Goal: Task Accomplishment & Management: Manage account settings

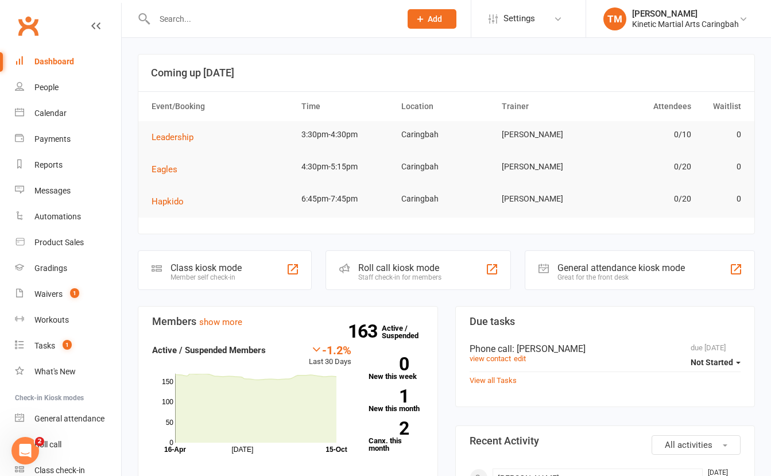
click at [249, 25] on input "text" at bounding box center [272, 19] width 242 height 16
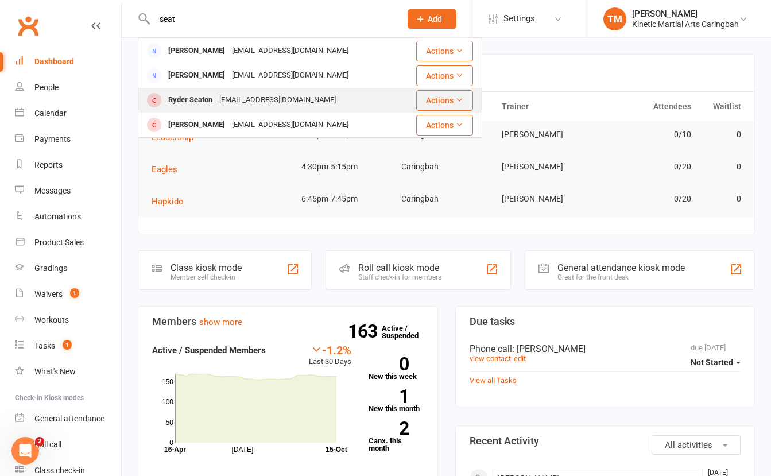
type input "seat"
click at [197, 94] on div "Ryder Seaton" at bounding box center [190, 100] width 51 height 17
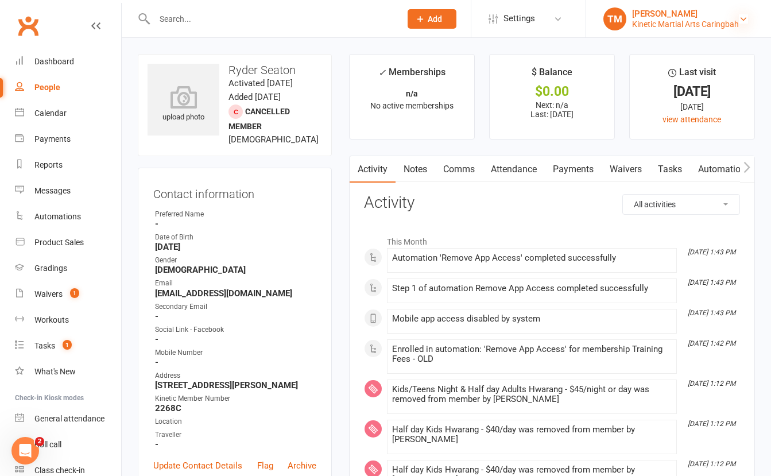
click at [745, 14] on icon at bounding box center [743, 18] width 9 height 9
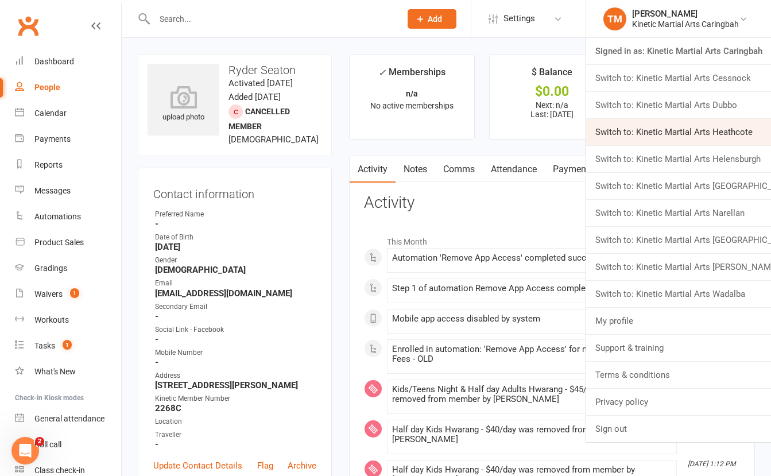
click at [703, 127] on link "Switch to: Kinetic Martial Arts Heathcote" at bounding box center [678, 132] width 185 height 26
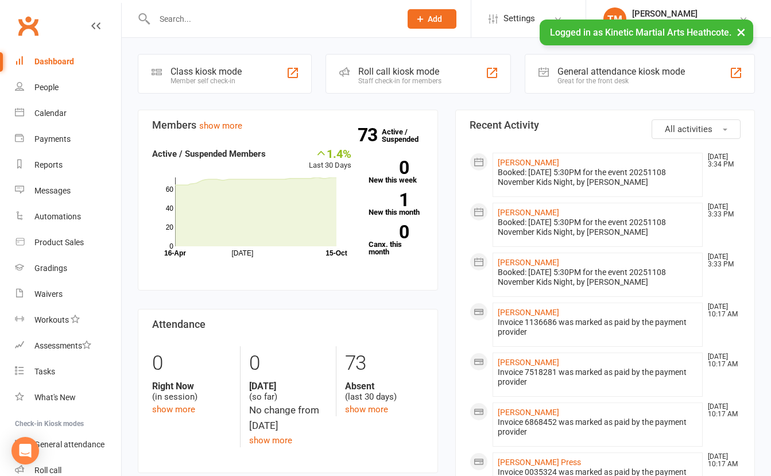
click at [223, 20] on input "text" at bounding box center [272, 19] width 242 height 16
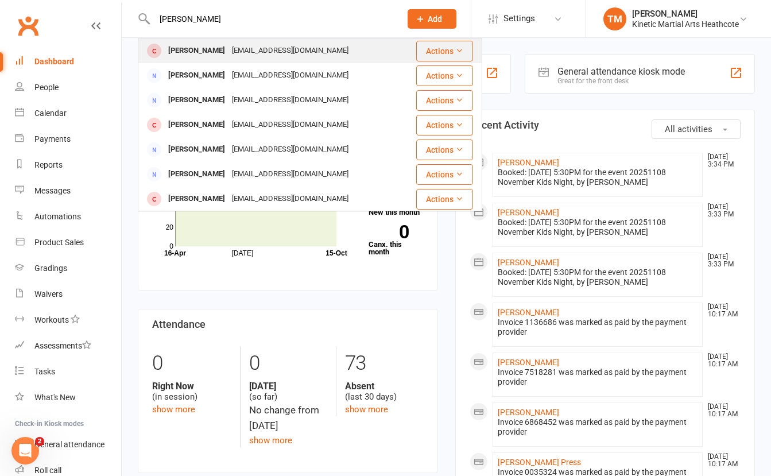
type input "[PERSON_NAME]"
click at [205, 46] on div "[PERSON_NAME]" at bounding box center [197, 50] width 64 height 17
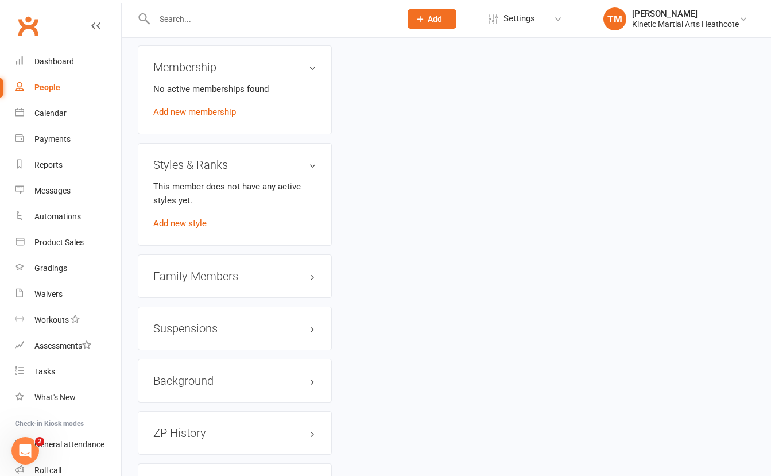
scroll to position [1048, 0]
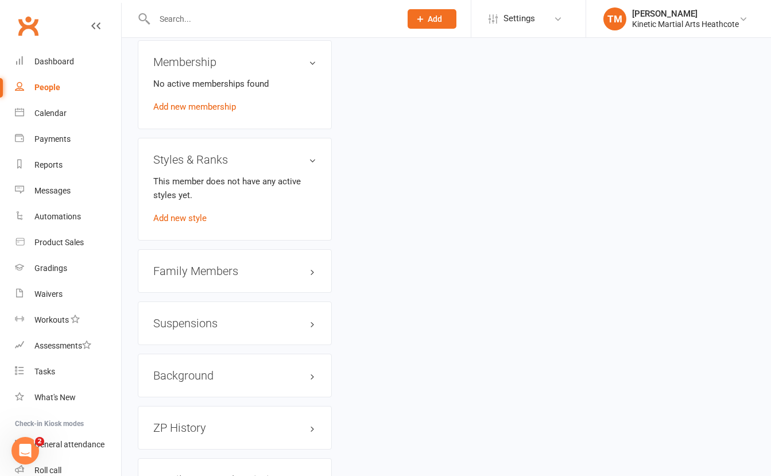
click at [262, 277] on h3 "Family Members" at bounding box center [234, 271] width 163 height 13
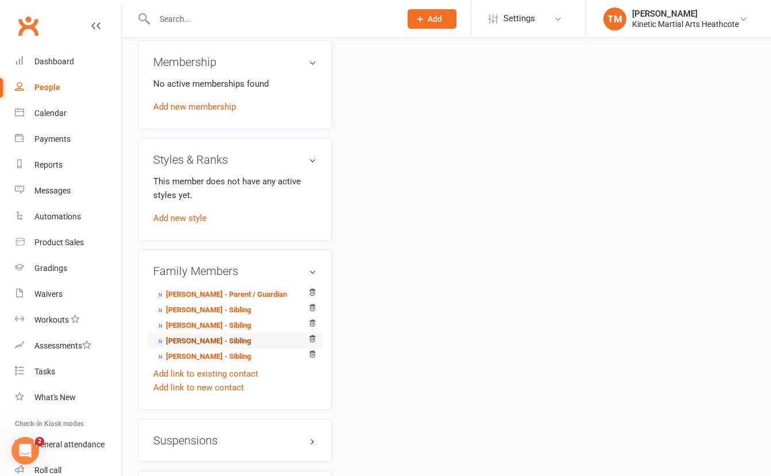
click at [206, 347] on link "[PERSON_NAME] - Sibling" at bounding box center [203, 341] width 96 height 12
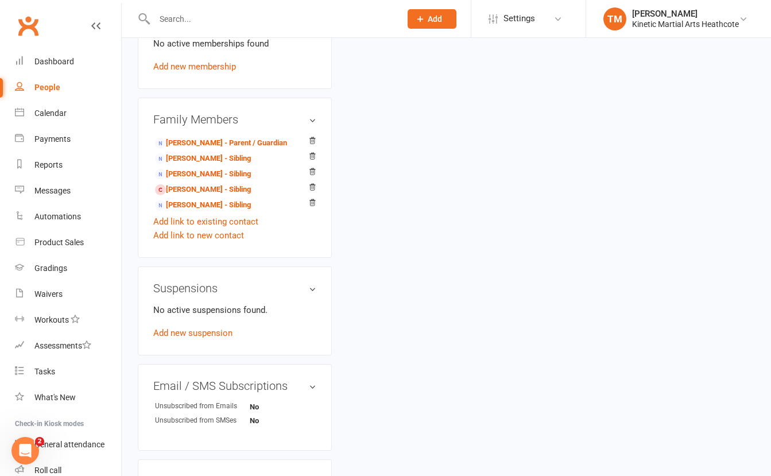
scroll to position [592, 0]
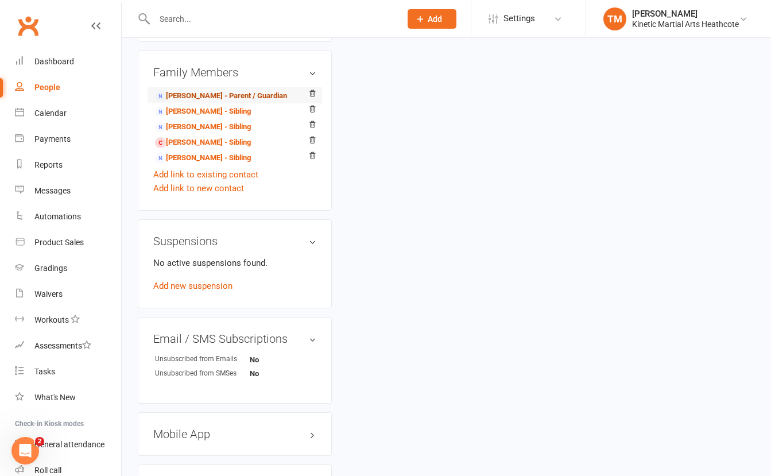
click at [204, 102] on link "[PERSON_NAME] - Parent / Guardian" at bounding box center [221, 96] width 132 height 12
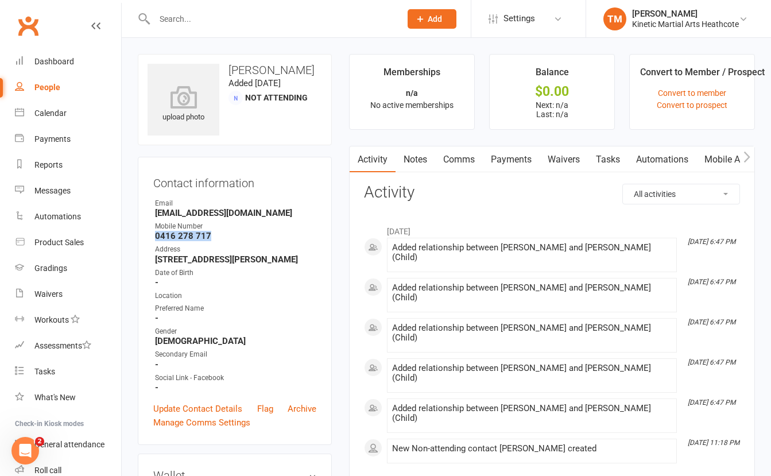
drag, startPoint x: 220, startPoint y: 238, endPoint x: 157, endPoint y: 235, distance: 63.2
click at [156, 235] on strong "0416 278 717" at bounding box center [235, 236] width 161 height 10
copy strong "0416 278 717"
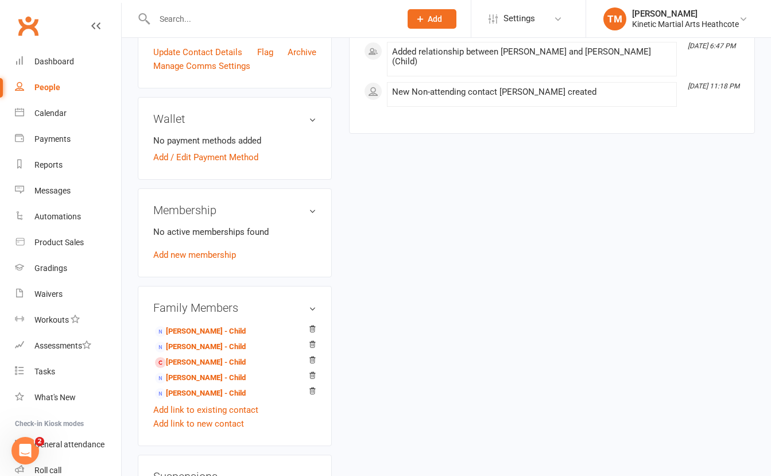
scroll to position [515, 0]
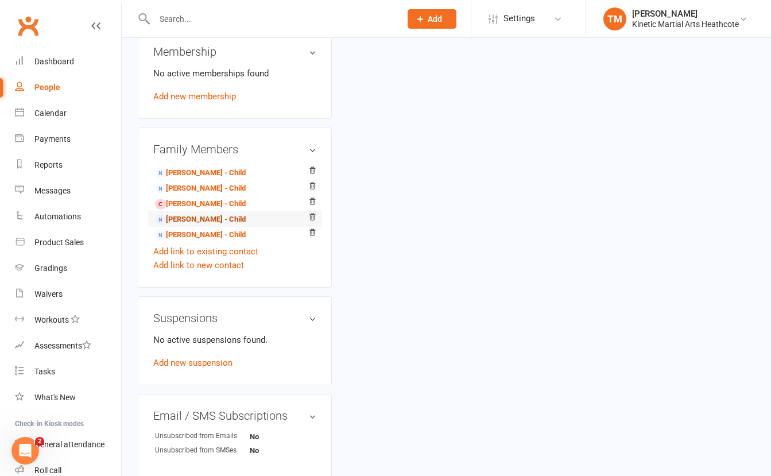
click at [188, 226] on link "[PERSON_NAME] - Child" at bounding box center [200, 220] width 91 height 12
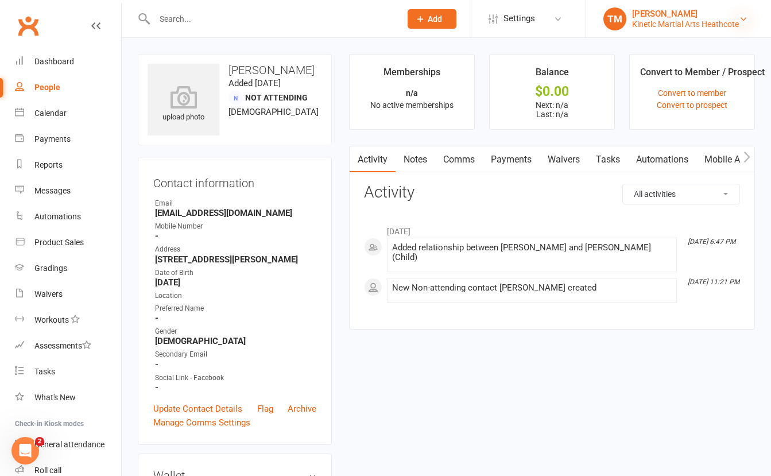
click at [745, 19] on icon at bounding box center [743, 18] width 9 height 9
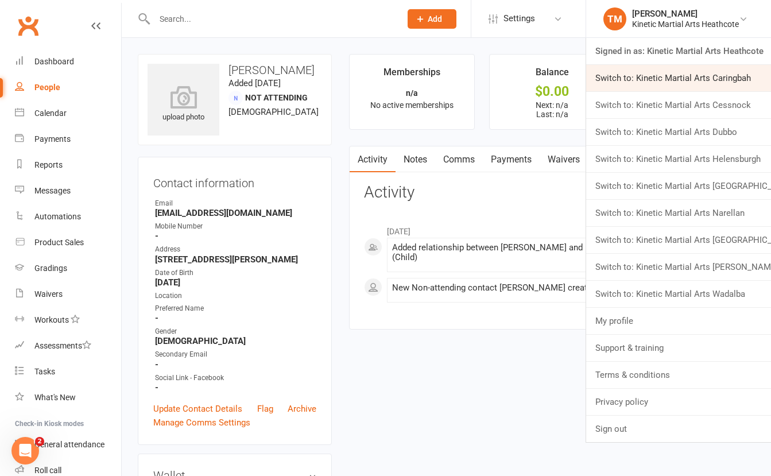
click at [723, 78] on link "Switch to: Kinetic Martial Arts Caringbah" at bounding box center [678, 78] width 185 height 26
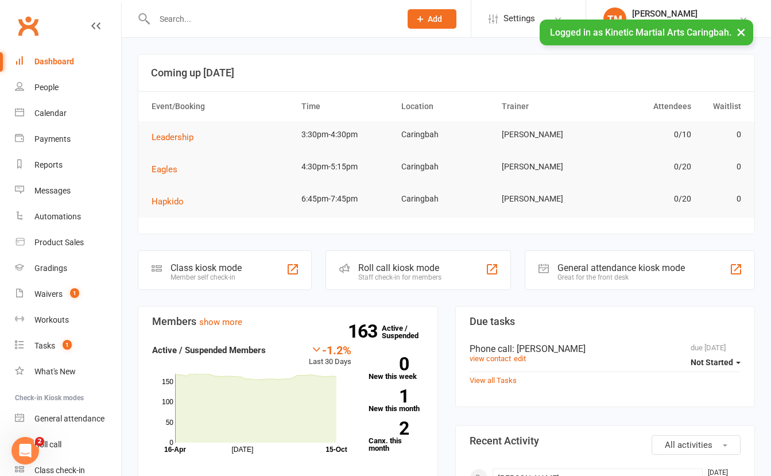
click at [250, 20] on input "text" at bounding box center [272, 19] width 242 height 16
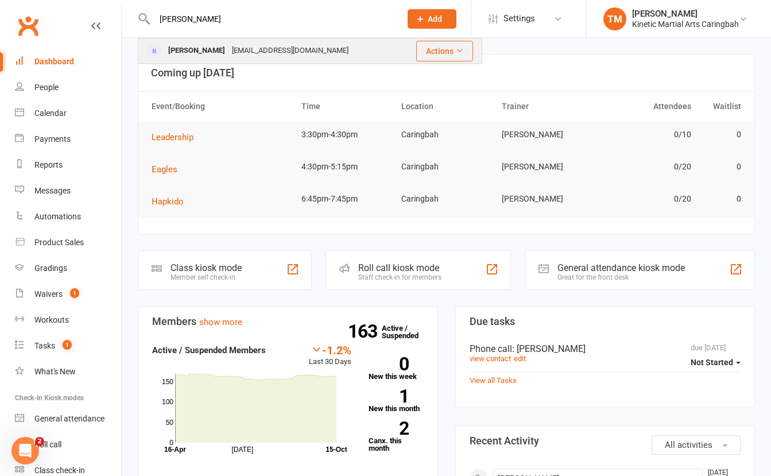
type input "shelly"
click at [244, 48] on div "shellynylah@yahoo.com" at bounding box center [289, 50] width 123 height 17
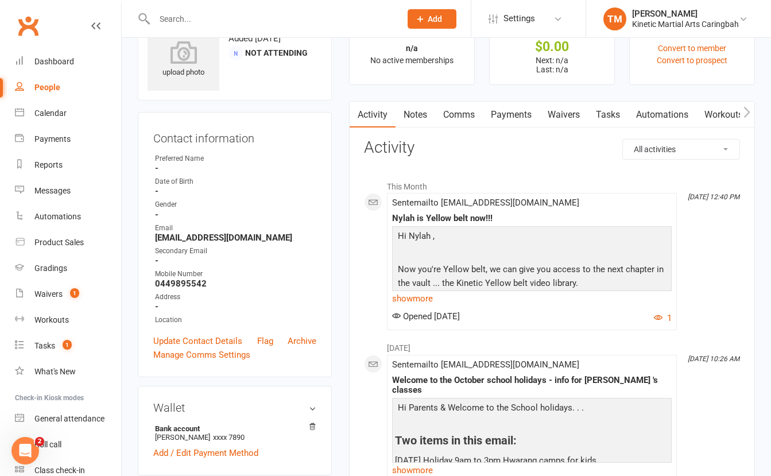
scroll to position [45, 0]
click at [514, 113] on link "Payments" at bounding box center [511, 114] width 57 height 26
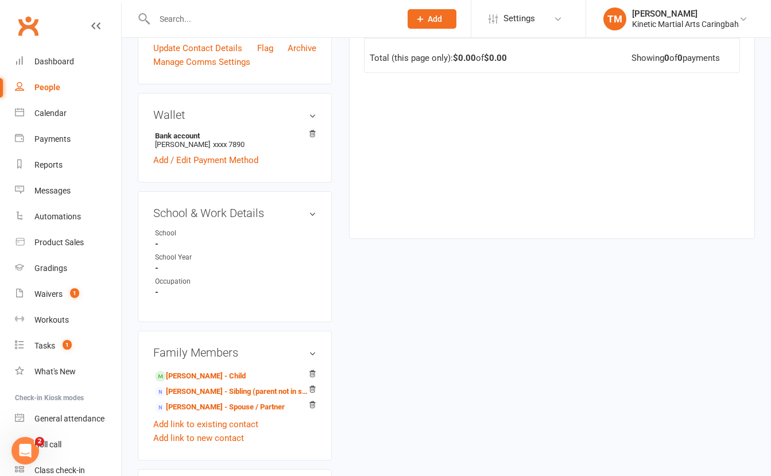
scroll to position [342, 0]
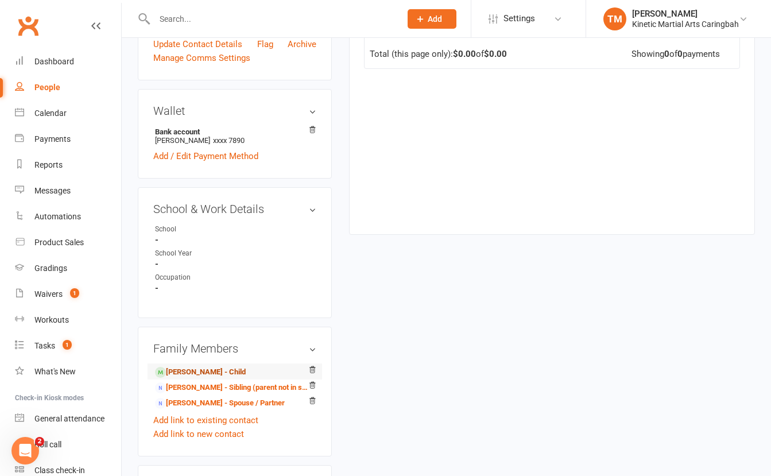
click at [196, 367] on link "Nylah Baghdadi - Child" at bounding box center [200, 372] width 91 height 12
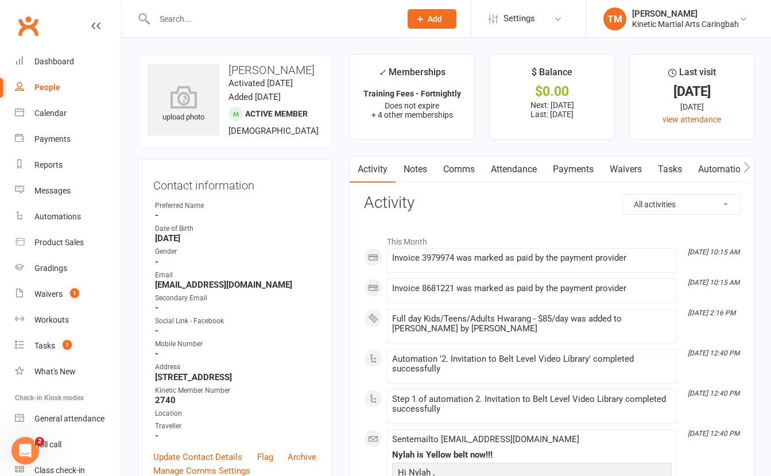
click at [557, 170] on link "Payments" at bounding box center [573, 169] width 57 height 26
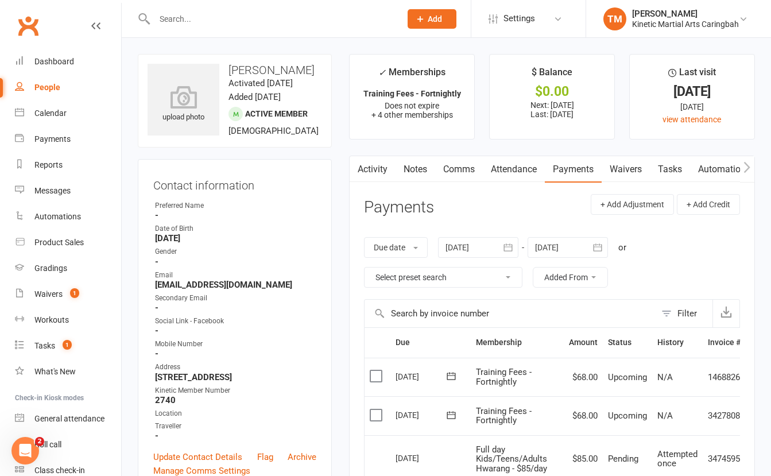
click at [280, 26] on input "text" at bounding box center [272, 19] width 242 height 16
paste input "Koa"
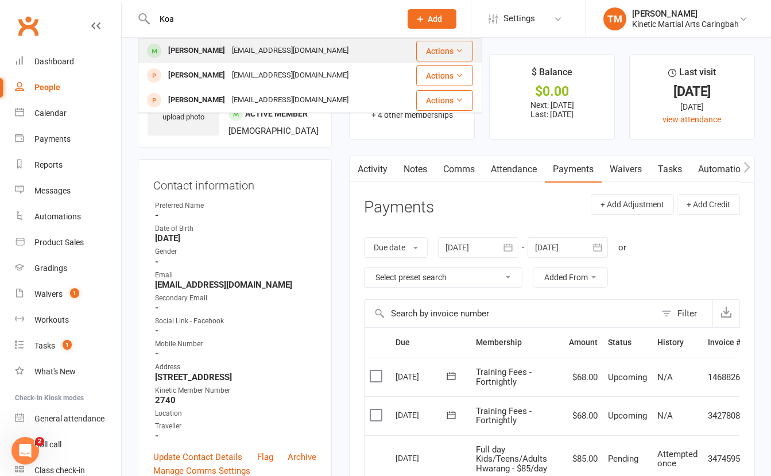
type input "Koa"
click at [230, 52] on div "[EMAIL_ADDRESS][DOMAIN_NAME]" at bounding box center [289, 50] width 123 height 17
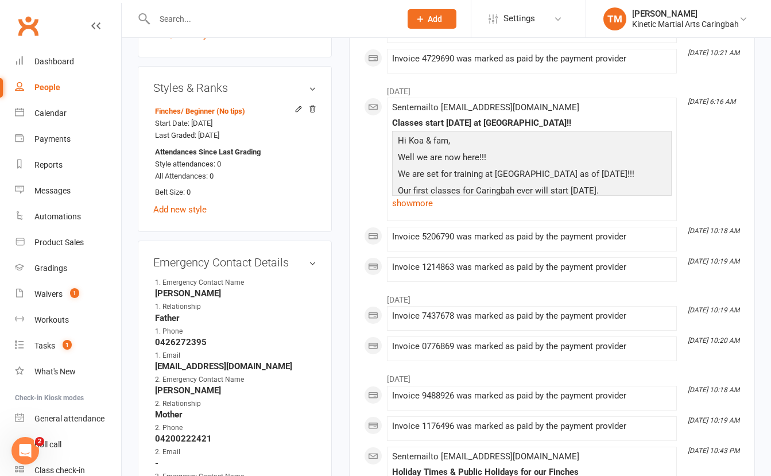
scroll to position [669, 0]
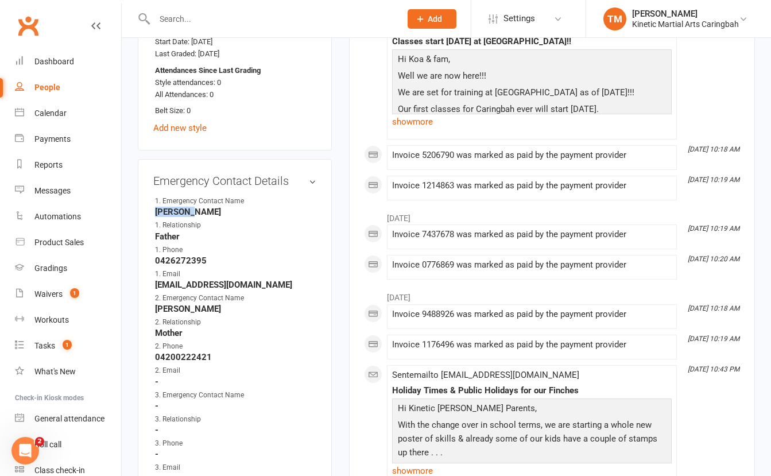
drag, startPoint x: 194, startPoint y: 224, endPoint x: 154, endPoint y: 219, distance: 40.5
click at [154, 217] on li "1. Emergency Contact Name Miroslav" at bounding box center [234, 206] width 163 height 21
copy strong "Miroslav"
drag, startPoint x: 217, startPoint y: 271, endPoint x: 156, endPoint y: 272, distance: 60.9
click at [156, 266] on strong "0426272395" at bounding box center [235, 260] width 161 height 10
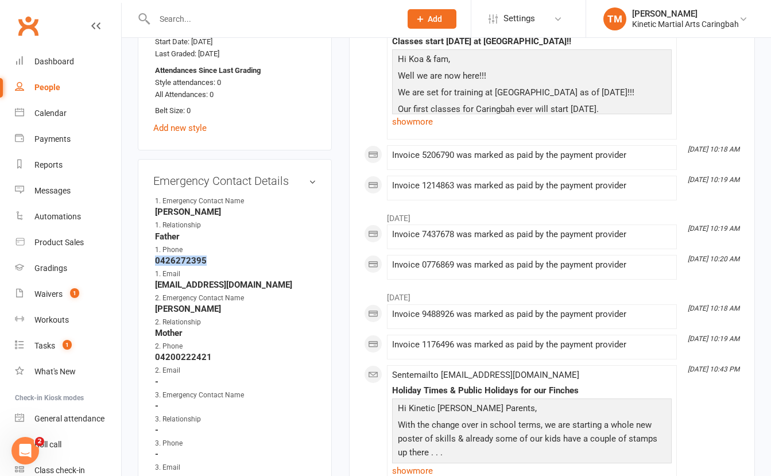
copy strong "0426272395"
click at [276, 262] on li "1. Phone 0426272395" at bounding box center [234, 255] width 163 height 21
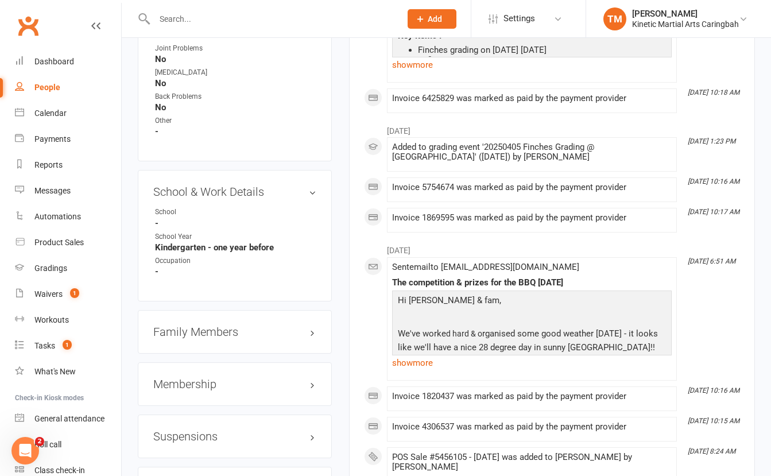
scroll to position [1280, 0]
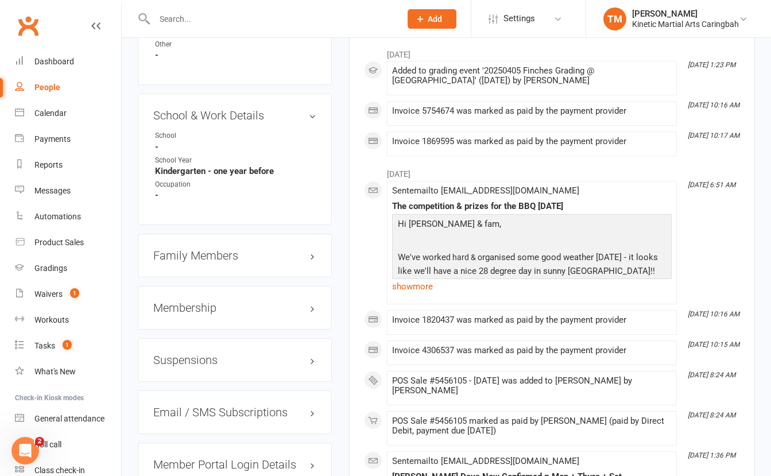
click at [308, 314] on h3 "Membership" at bounding box center [234, 307] width 163 height 13
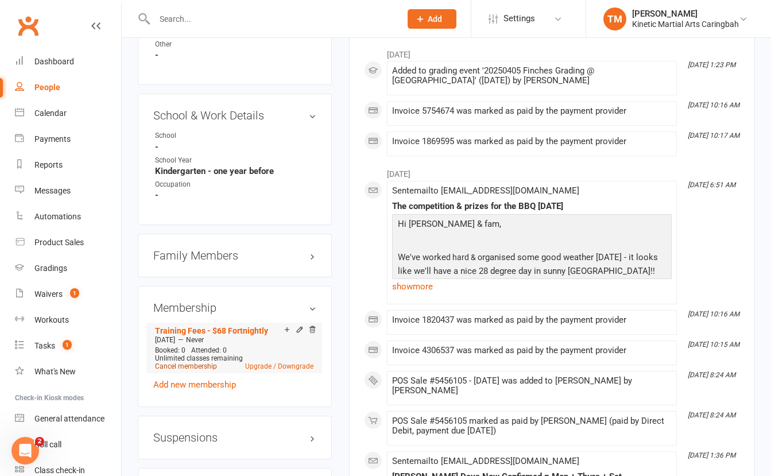
click at [200, 370] on link "Cancel membership" at bounding box center [186, 366] width 62 height 8
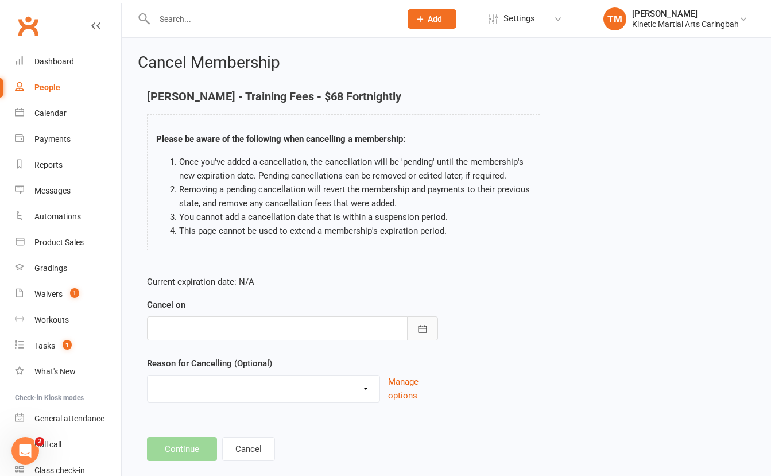
click at [429, 331] on button "button" at bounding box center [422, 328] width 31 height 24
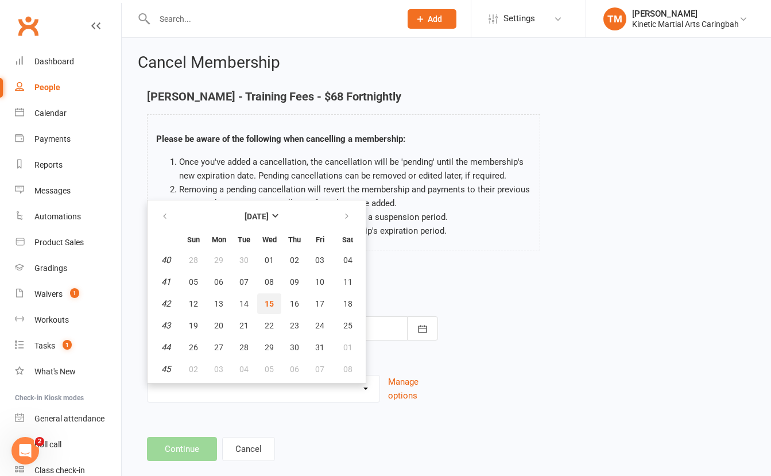
click at [274, 304] on button "15" at bounding box center [269, 303] width 24 height 21
type input "15 Oct 2025"
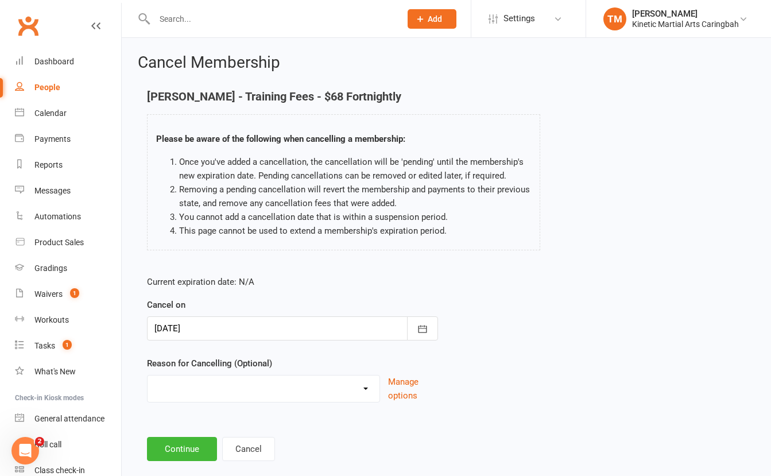
click at [239, 383] on select "Admin Bored of classes Event Paid For Holiday Injury Kinetic Transfer Moving aw…" at bounding box center [264, 386] width 232 height 23
select select "6"
click at [148, 375] on select "Admin Bored of classes Event Paid For Holiday Injury Kinetic Transfer Moving aw…" at bounding box center [264, 386] width 232 height 23
click at [187, 444] on button "Continue" at bounding box center [182, 449] width 70 height 24
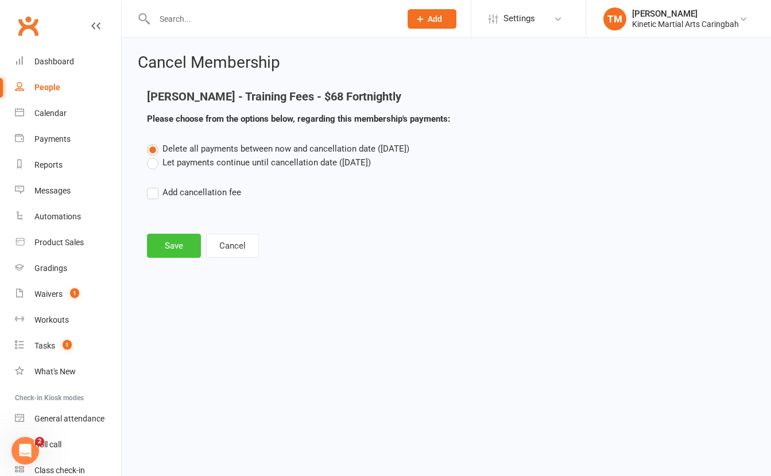
click at [170, 251] on button "Save" at bounding box center [174, 246] width 54 height 24
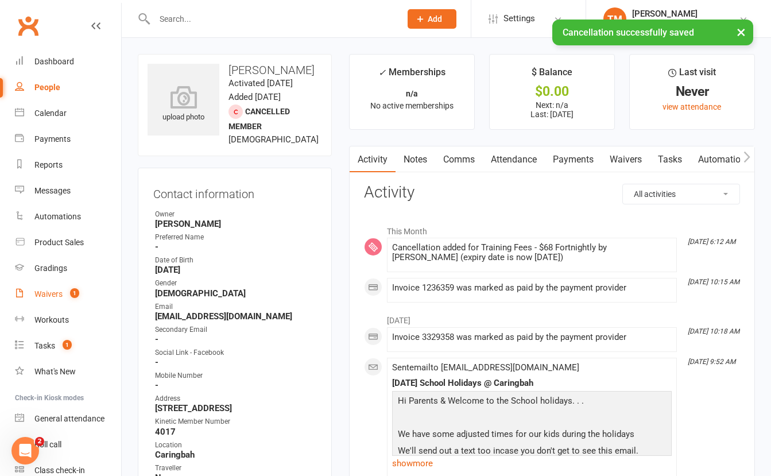
click at [42, 294] on div "Waivers" at bounding box center [48, 293] width 28 height 9
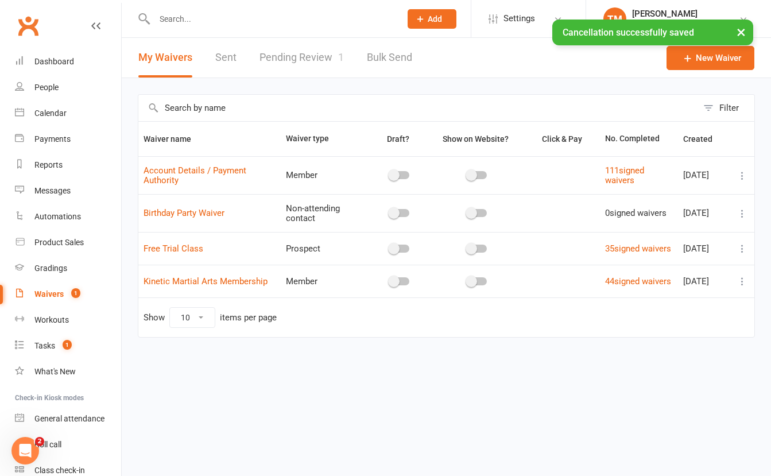
click at [307, 57] on link "Pending Review 1" at bounding box center [301, 58] width 84 height 40
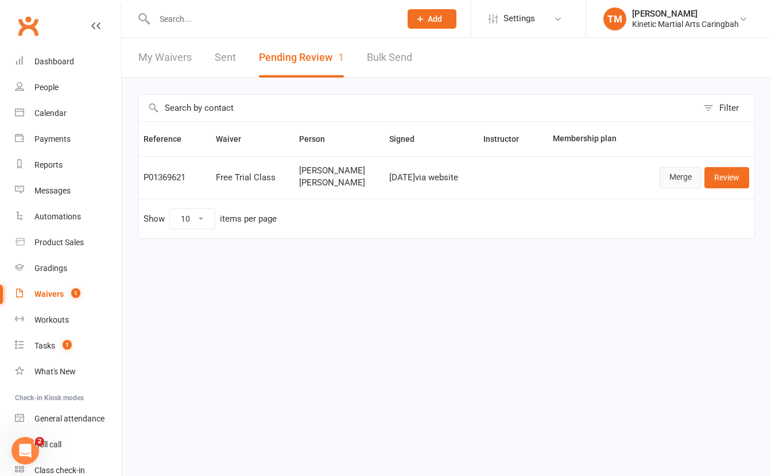
click at [684, 180] on link "Merge" at bounding box center [681, 177] width 42 height 21
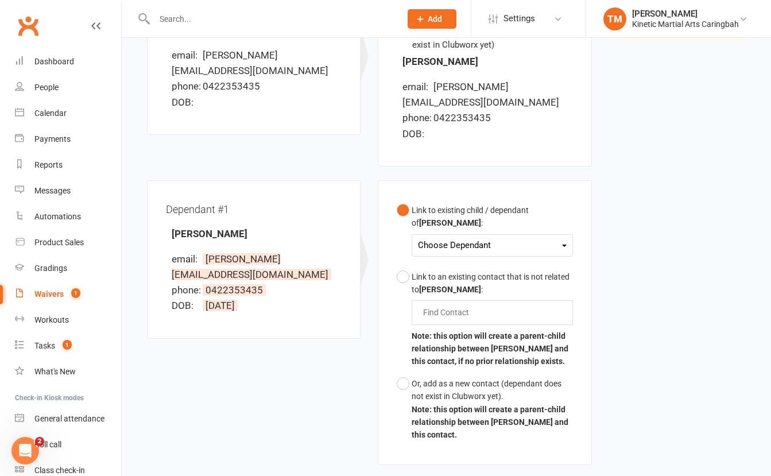
scroll to position [309, 0]
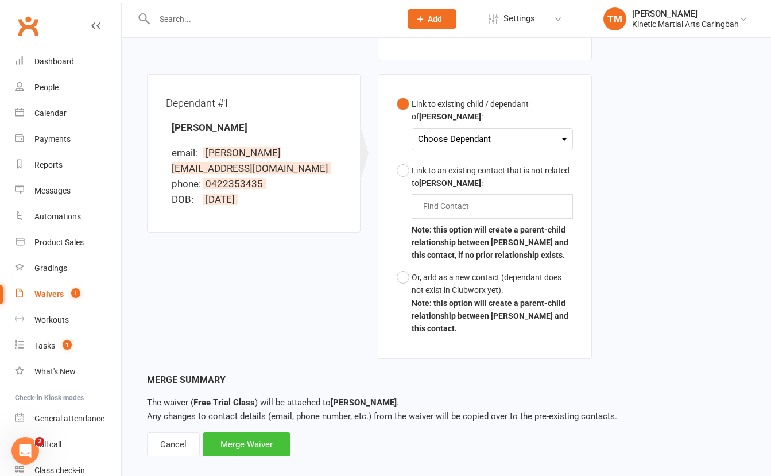
click at [254, 432] on div "Merge Waiver" at bounding box center [247, 444] width 88 height 24
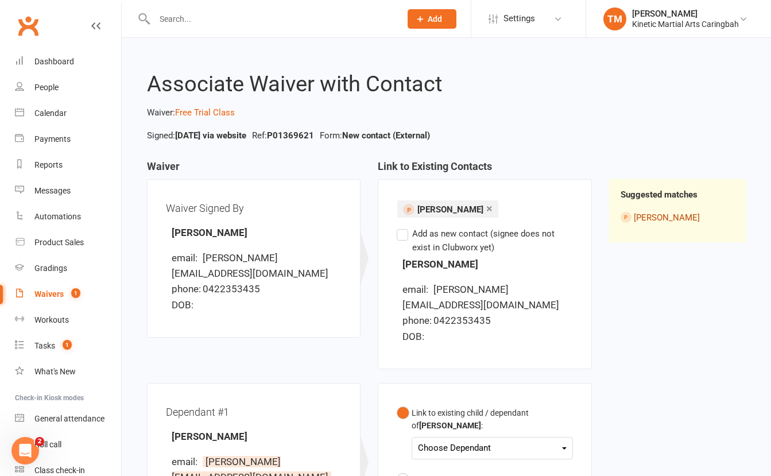
click at [672, 219] on link "Tina Kokkalis" at bounding box center [667, 217] width 66 height 10
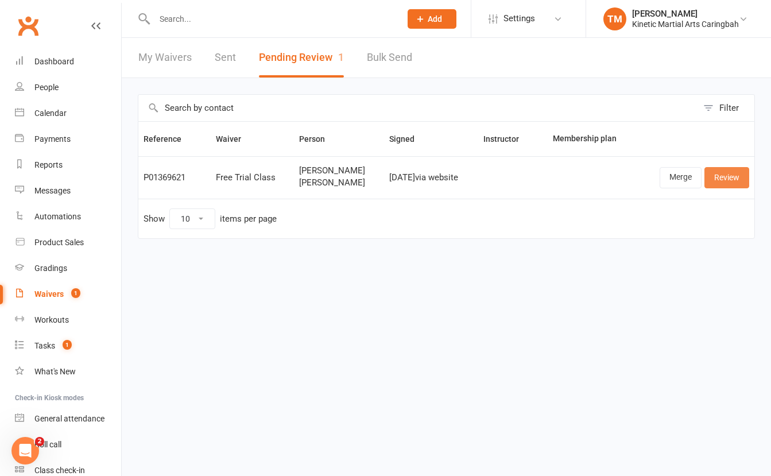
click at [731, 175] on link "Review" at bounding box center [726, 177] width 45 height 21
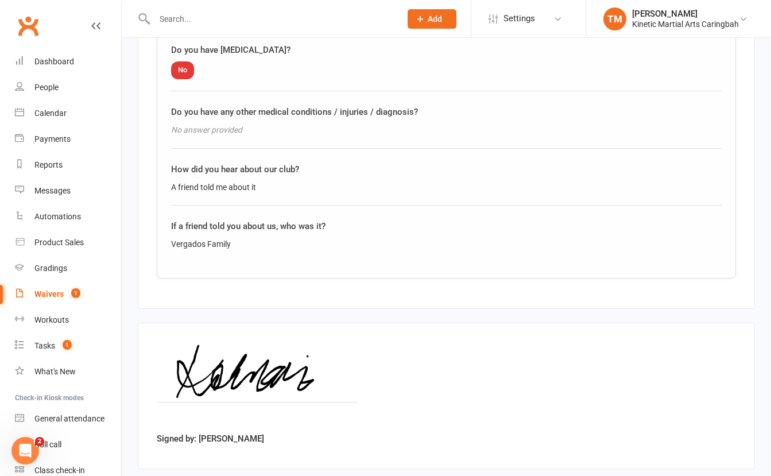
scroll to position [1383, 0]
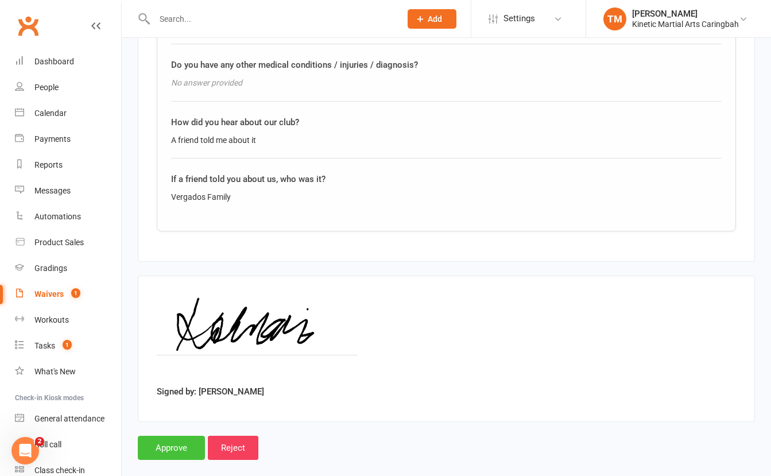
click at [189, 436] on input "Approve" at bounding box center [171, 448] width 67 height 24
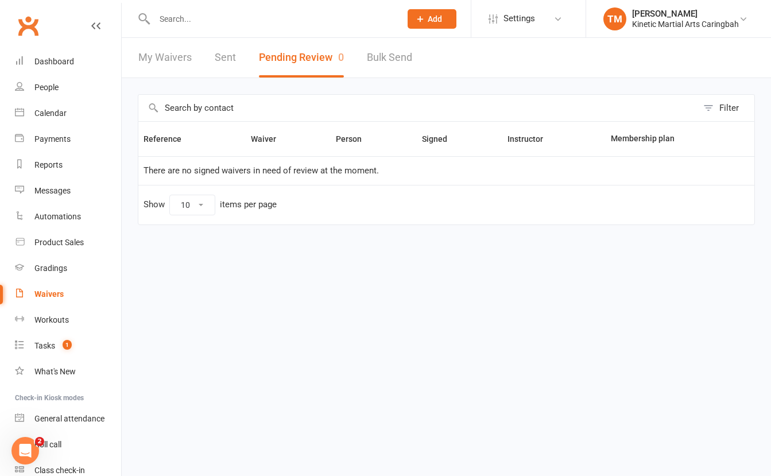
click at [188, 22] on input "text" at bounding box center [272, 19] width 242 height 16
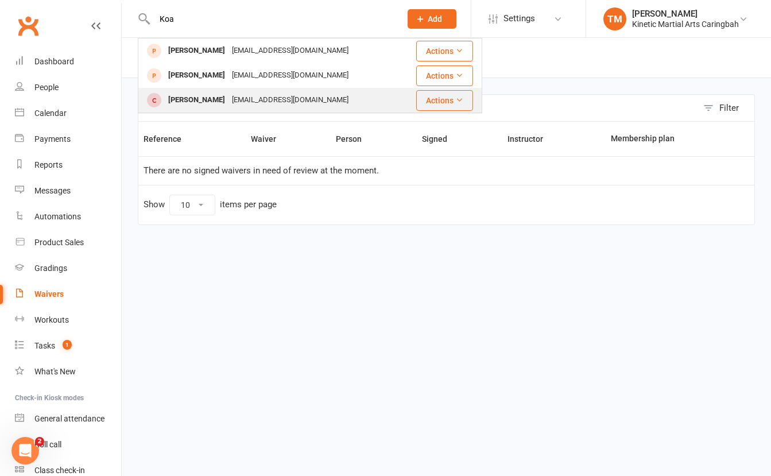
type input "Koa"
click at [184, 97] on div "Koa Mlynar" at bounding box center [197, 100] width 64 height 17
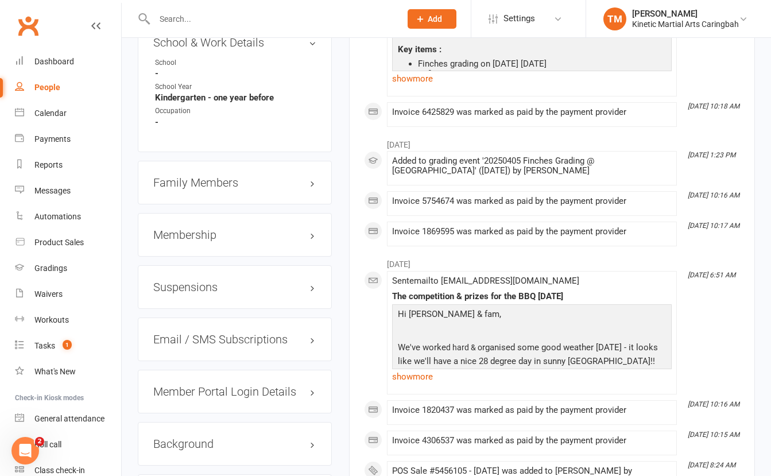
scroll to position [1354, 0]
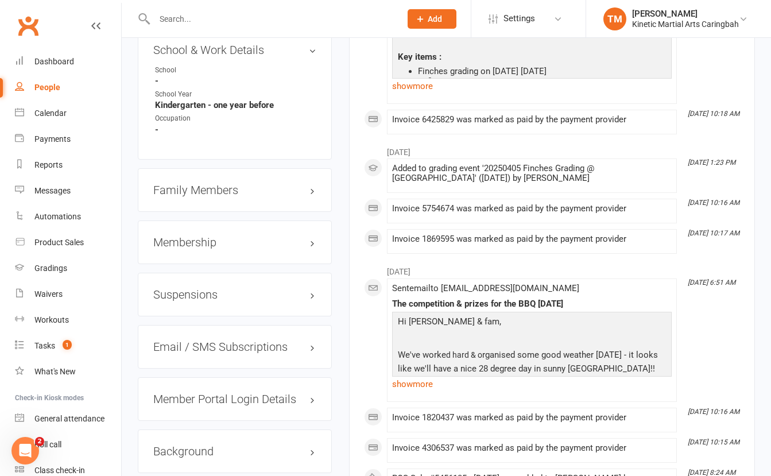
click at [243, 195] on h3 "Family Members" at bounding box center [234, 190] width 163 height 13
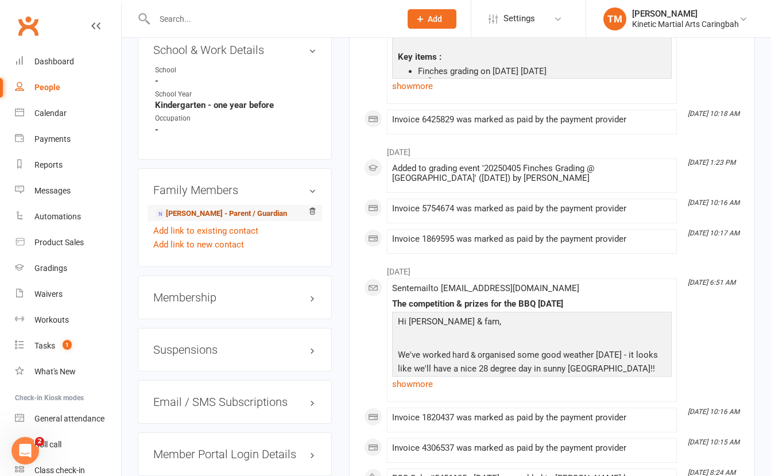
click at [212, 220] on link "Miroslav Mlynar - Parent / Guardian" at bounding box center [221, 214] width 132 height 12
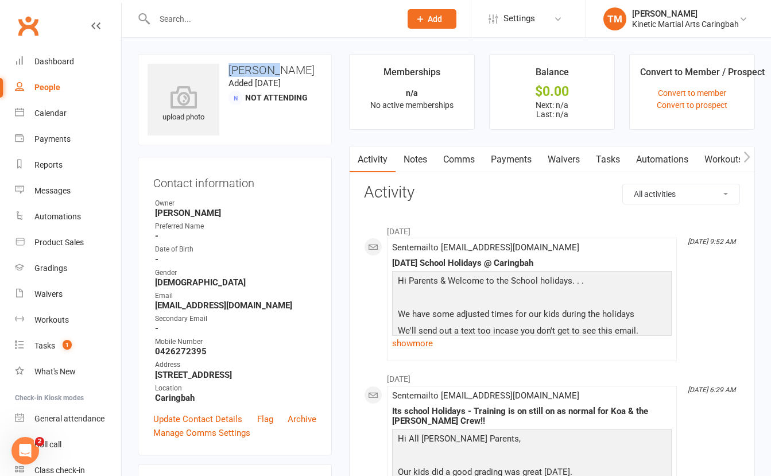
drag, startPoint x: 230, startPoint y: 67, endPoint x: 272, endPoint y: 75, distance: 42.6
click at [272, 75] on h3 "Miroslav Mlynar" at bounding box center [235, 70] width 175 height 13
copy h3 "Miroslav"
click at [509, 165] on link "Payments" at bounding box center [511, 159] width 57 height 26
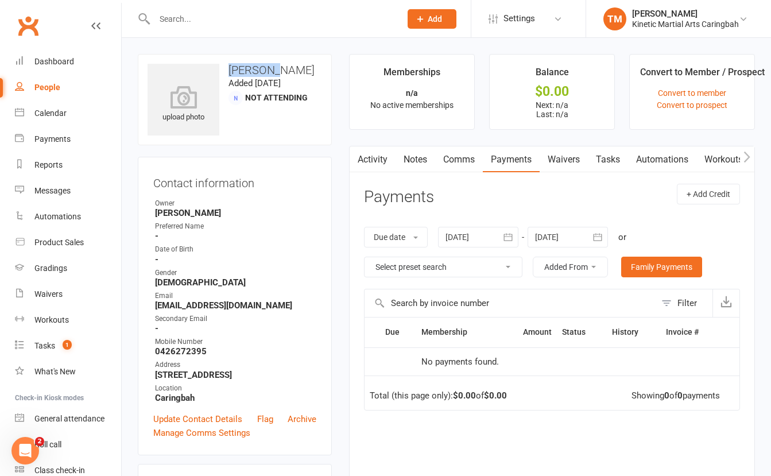
click at [511, 240] on icon "button" at bounding box center [507, 236] width 11 height 11
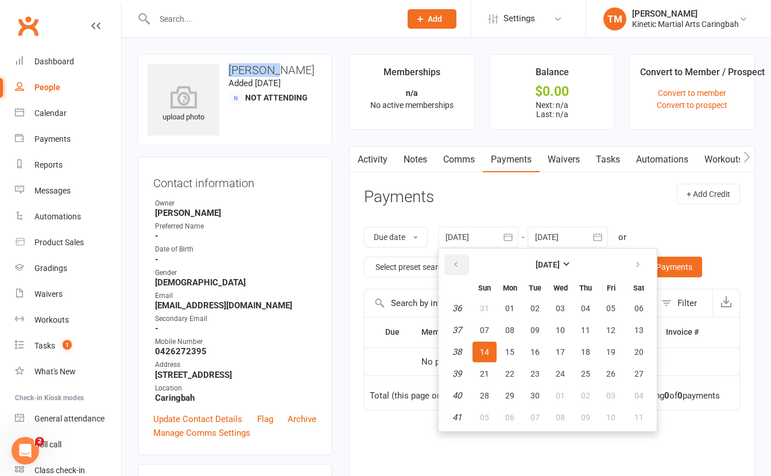
click at [454, 264] on button "button" at bounding box center [456, 264] width 25 height 21
click at [518, 328] on button "05" at bounding box center [510, 330] width 24 height 21
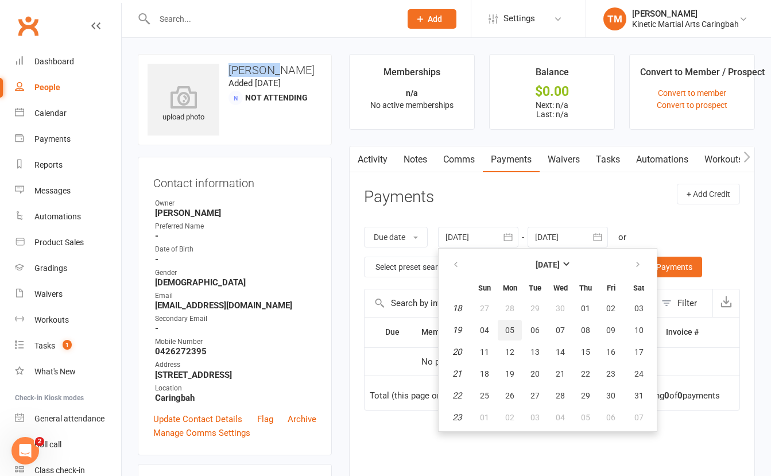
type input "05 May 2025"
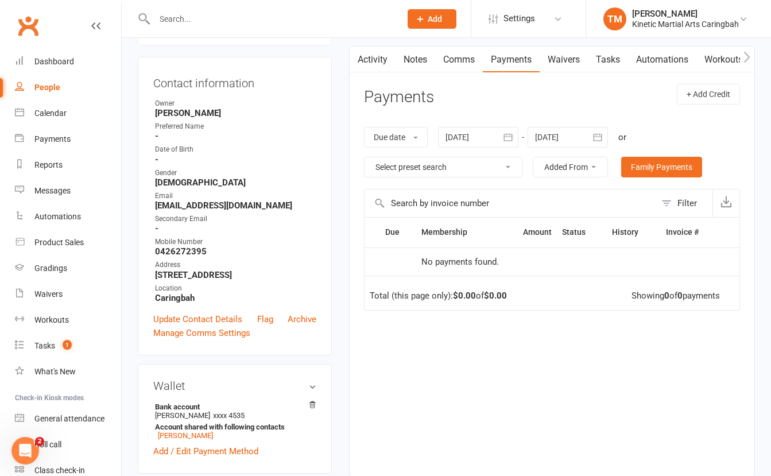
scroll to position [87, 0]
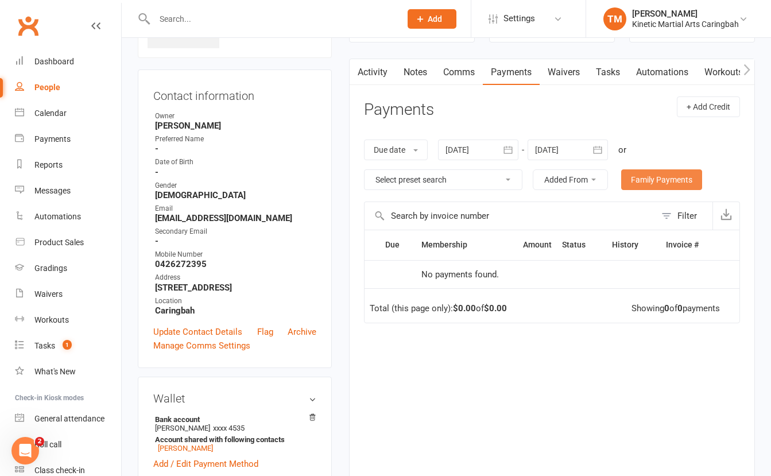
click at [680, 184] on link "Family Payments" at bounding box center [661, 179] width 81 height 21
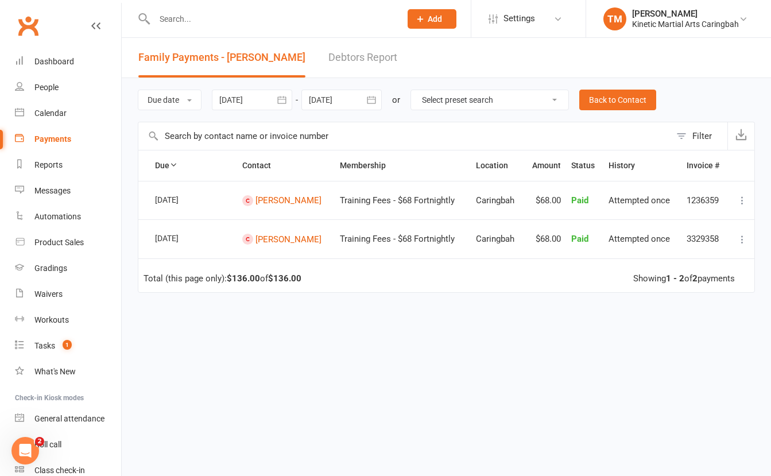
click at [375, 99] on icon "button" at bounding box center [371, 99] width 9 height 7
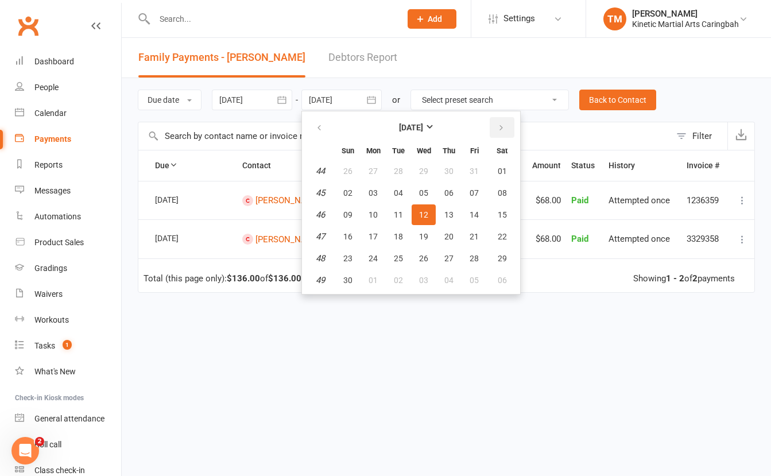
click at [501, 128] on icon "button" at bounding box center [501, 127] width 8 height 9
click at [454, 211] on span "15" at bounding box center [448, 214] width 9 height 9
type input "15 Jan 2026"
